Goal: Information Seeking & Learning: Learn about a topic

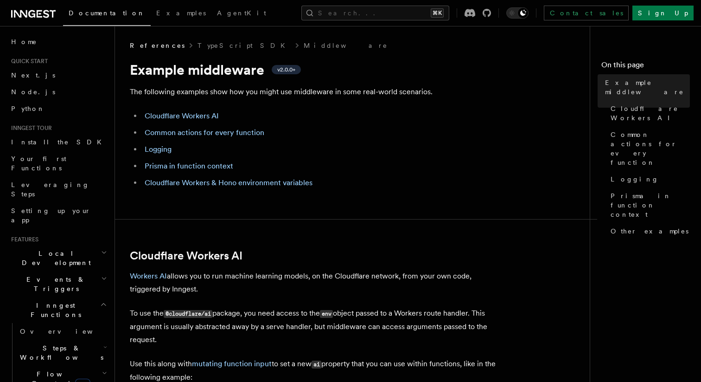
click at [496, 186] on li "Cloudflare Workers & Hono environment variables" at bounding box center [321, 182] width 359 height 13
